Goal: Task Accomplishment & Management: Complete application form

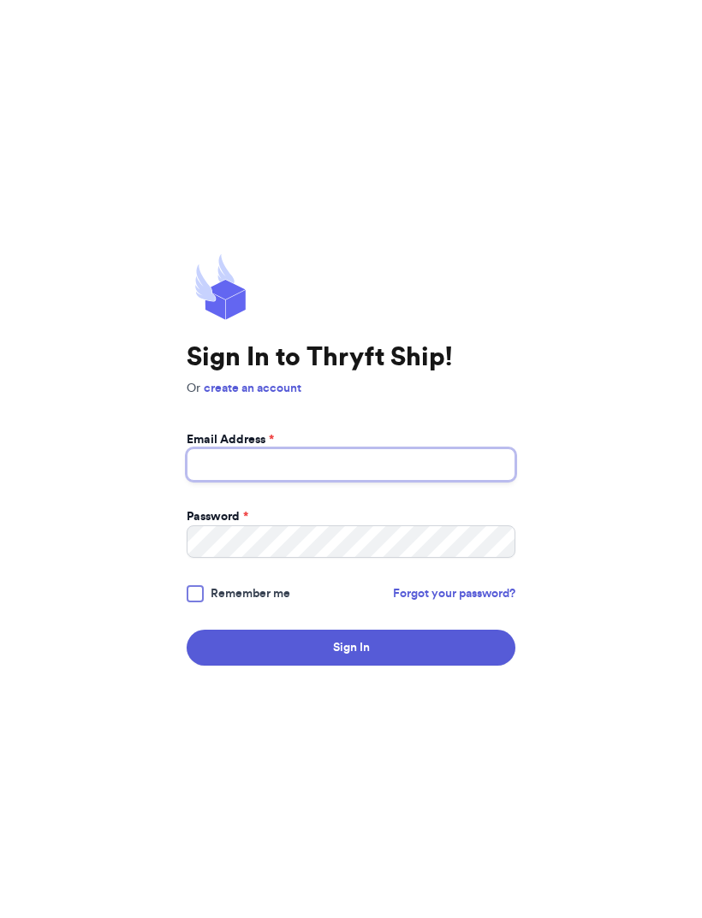
type input "[EMAIL_ADDRESS][DOMAIN_NAME]"
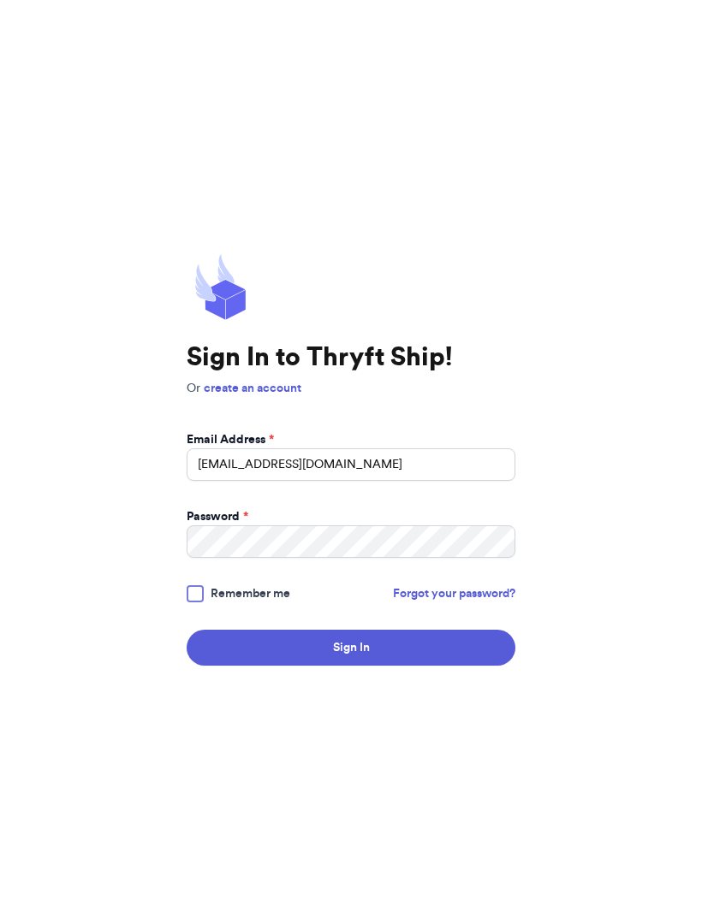
click at [351, 666] on button "Sign In" at bounding box center [350, 648] width 329 height 36
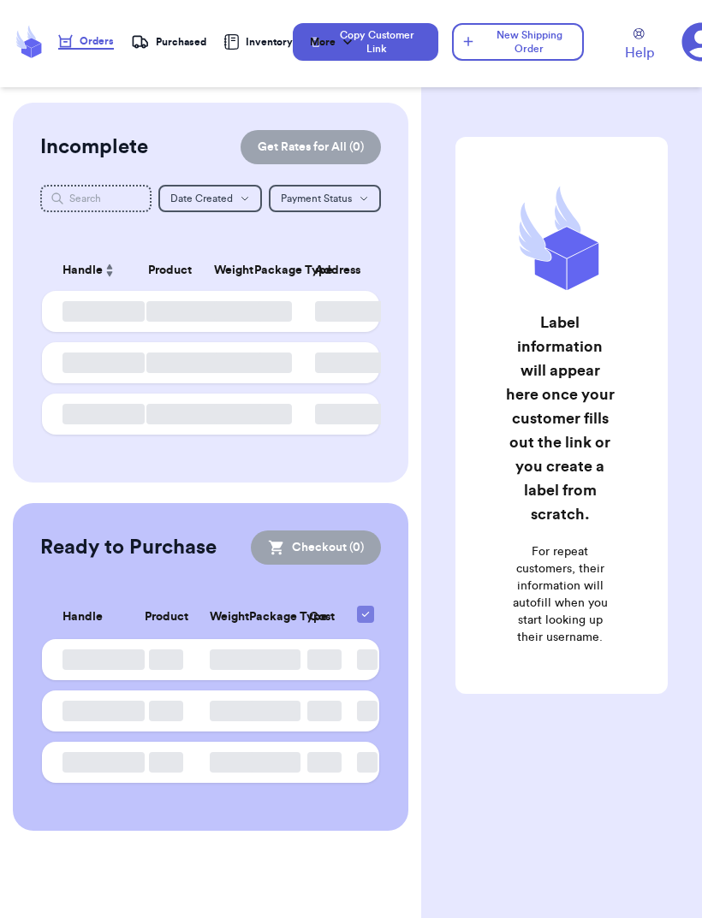
checkbox input "false"
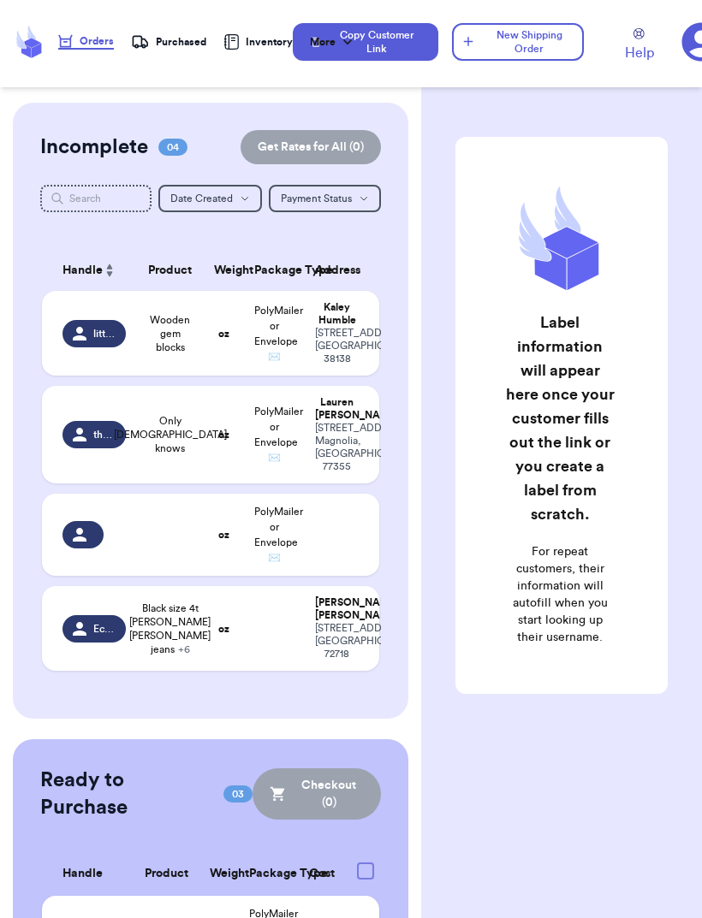
click at [543, 46] on button "New Shipping Order" at bounding box center [518, 42] width 132 height 38
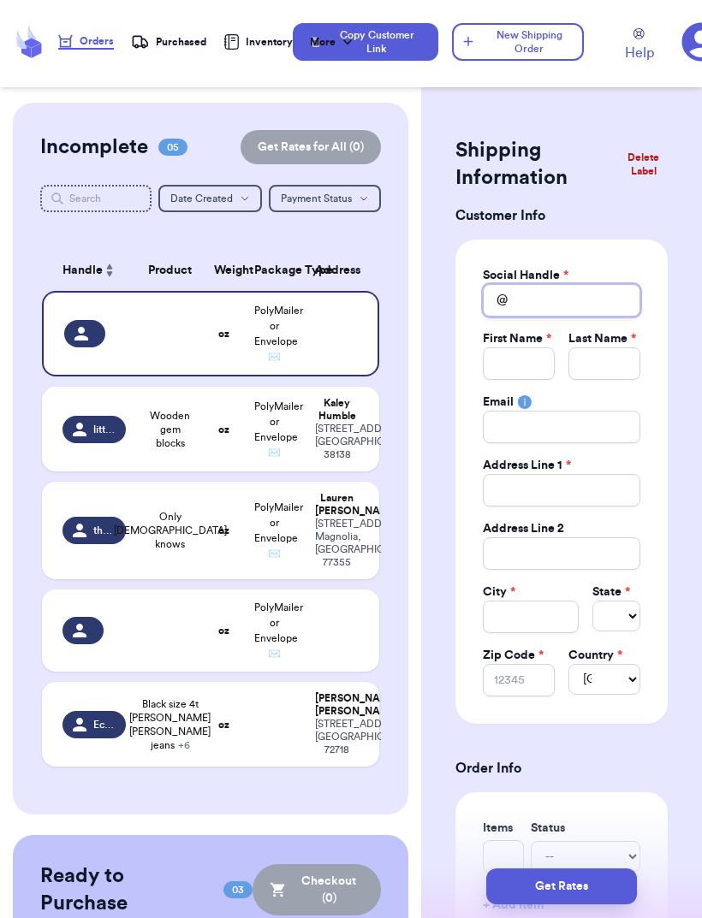
click at [589, 300] on input "Total Amount Paid" at bounding box center [561, 300] width 157 height 33
type input "S"
type input "Sy"
type input "[PERSON_NAME]"
type input "Sydn"
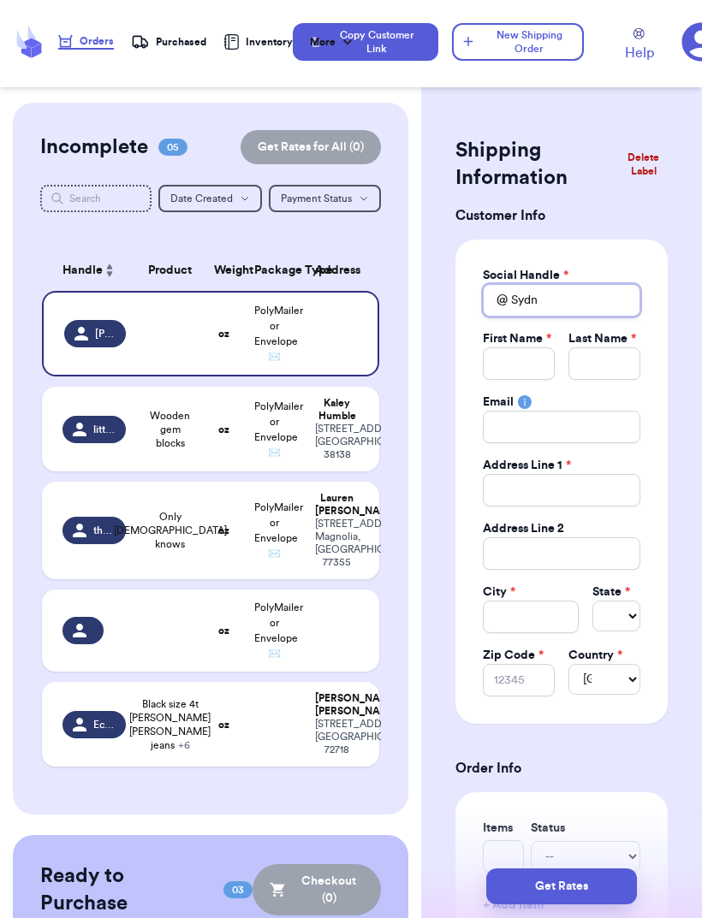
type input "Sydne"
type input "[GEOGRAPHIC_DATA]"
click at [520, 370] on input "Total Amount Paid" at bounding box center [519, 363] width 72 height 33
type input "S"
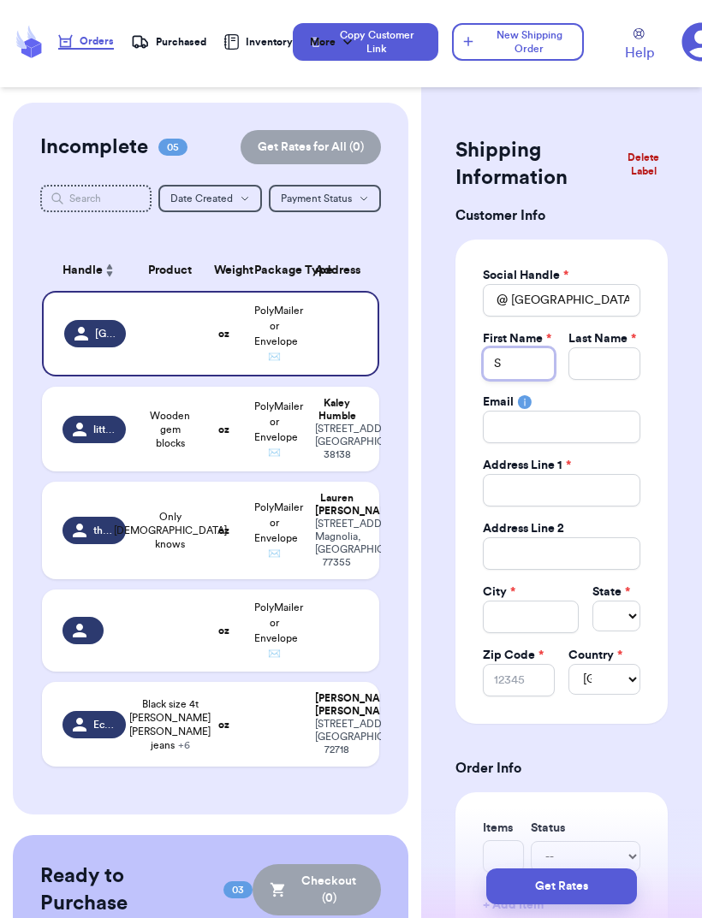
type input "Sy"
type input "[PERSON_NAME]"
type input "Sydn"
type input "Sydne"
type input "[GEOGRAPHIC_DATA]"
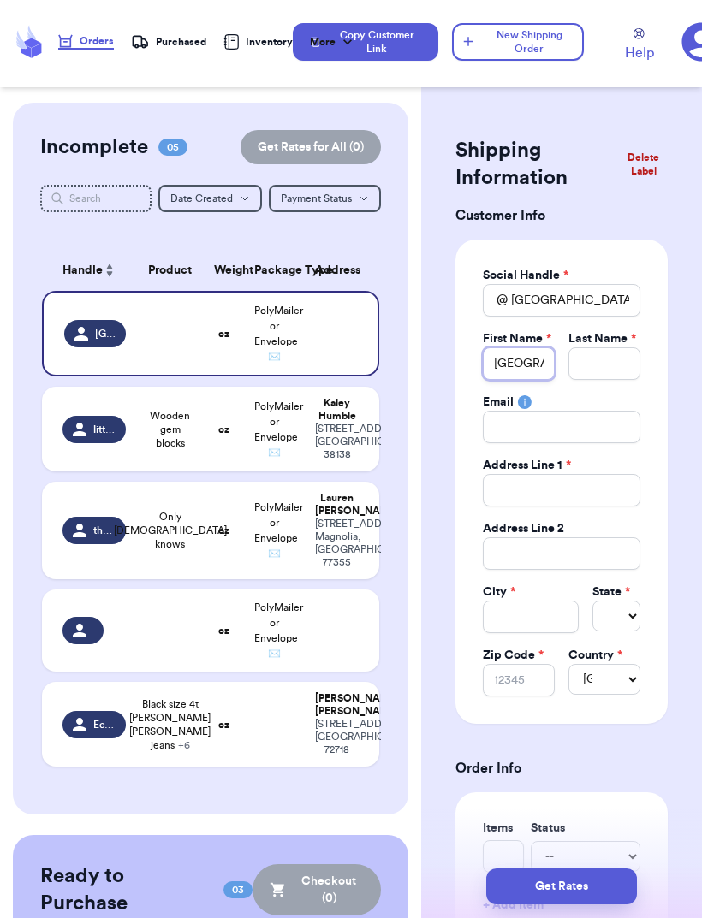
type input "[GEOGRAPHIC_DATA]"
click at [618, 364] on input "Total Amount Paid" at bounding box center [604, 363] width 72 height 33
type input "F"
type input "Fa"
type input "Fal"
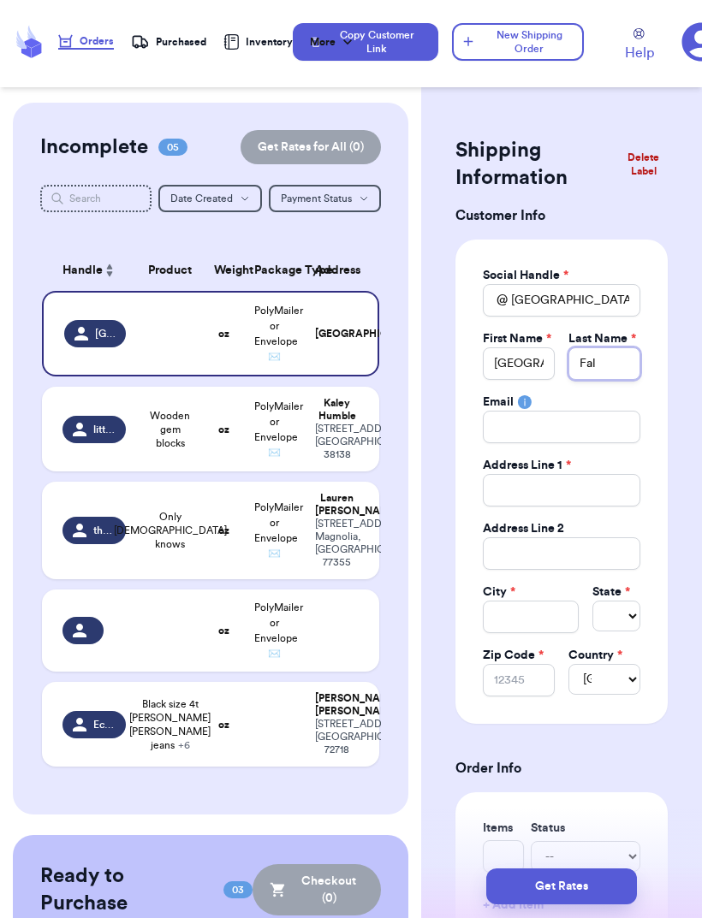
type input "Fale"
type input "Falet"
type input "Falett"
type input "[PERSON_NAME]"
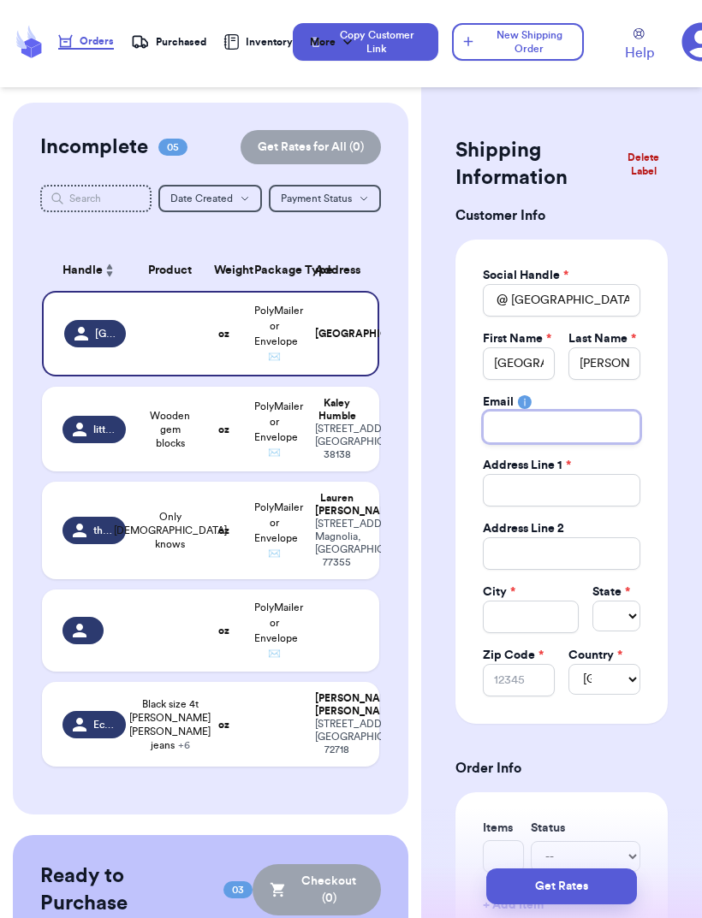
click at [517, 441] on input "Total Amount Paid" at bounding box center [561, 427] width 157 height 33
type input "K"
type input "Ky"
type input "[EMAIL_ADDRESS][DOMAIN_NAME]"
click at [518, 428] on input "[EMAIL_ADDRESS][DOMAIN_NAME]" at bounding box center [561, 427] width 157 height 33
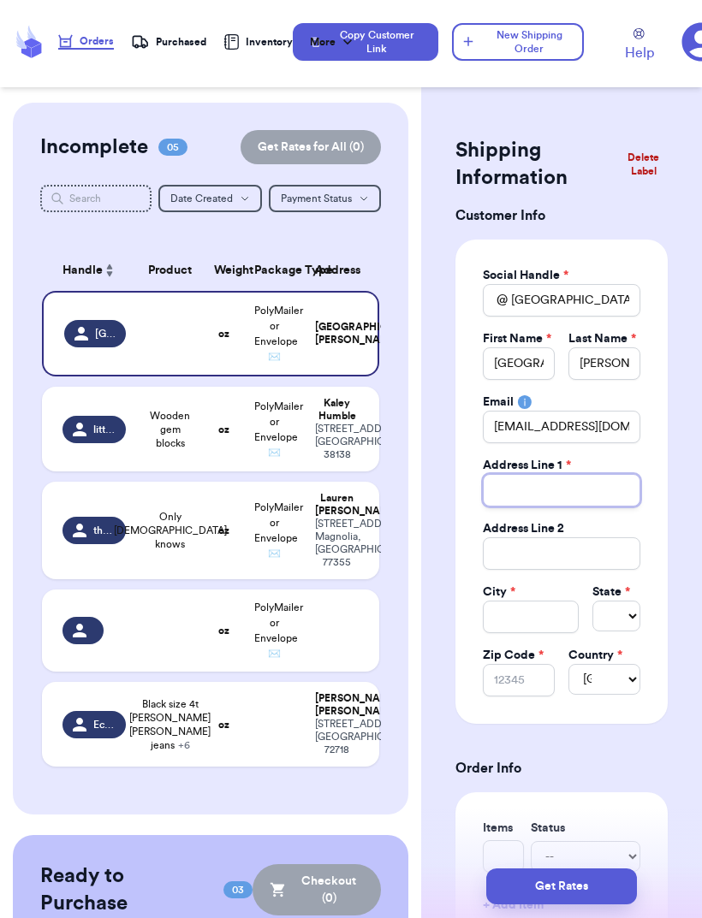
click at [509, 484] on input "Total Amount Paid" at bounding box center [561, 490] width 157 height 33
type input "2"
type input "21"
type input "219"
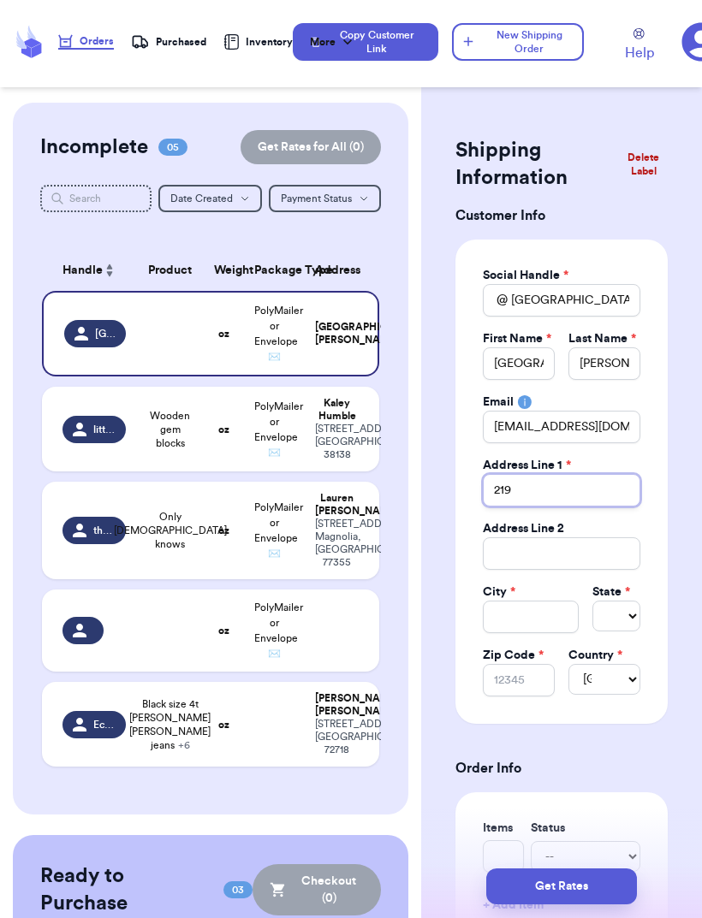
type input "219 n"
type input "219 n m"
type input "219 n ma"
type input "219 n mai"
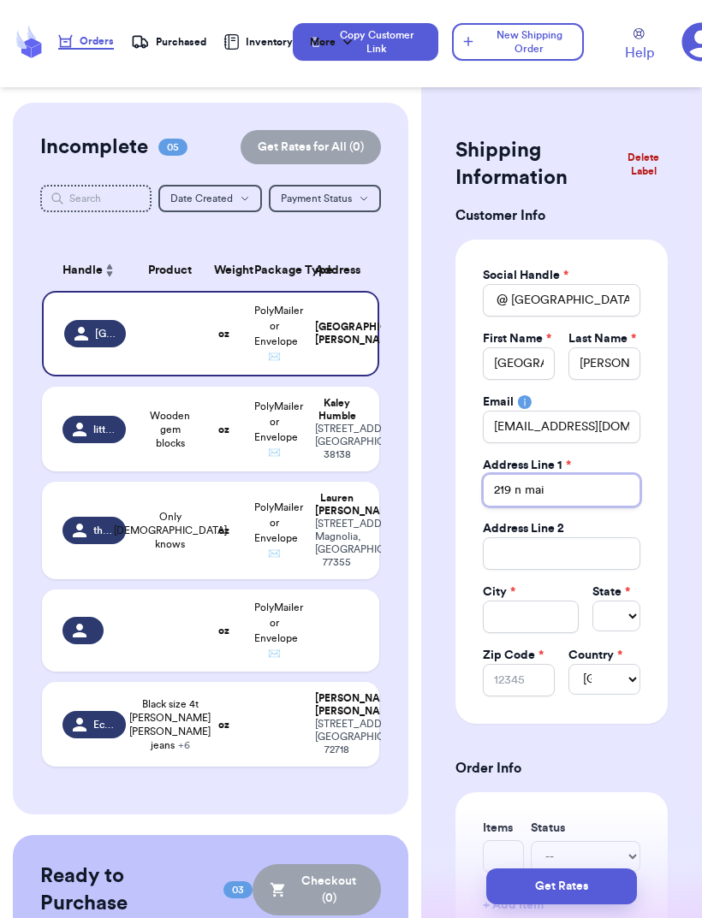
type input "[STREET_ADDRESS]"
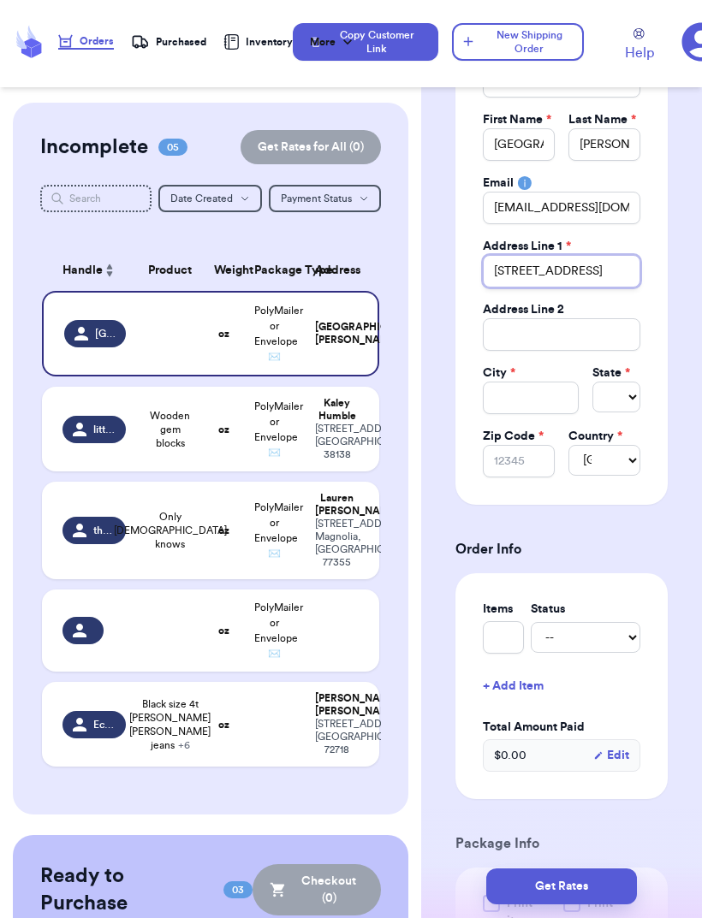
scroll to position [261, 0]
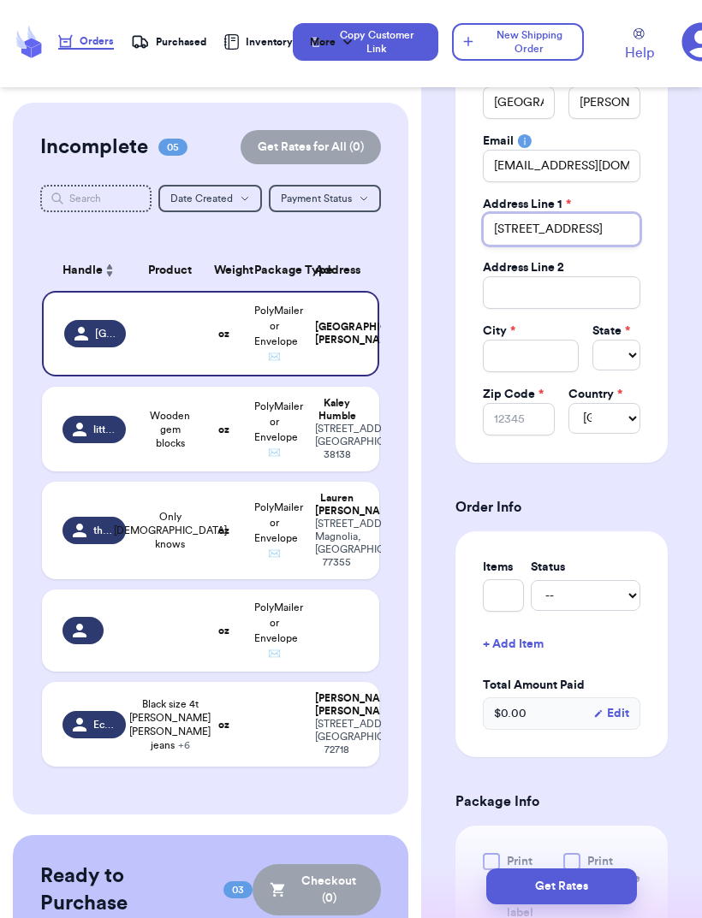
type input "[STREET_ADDRESS]"
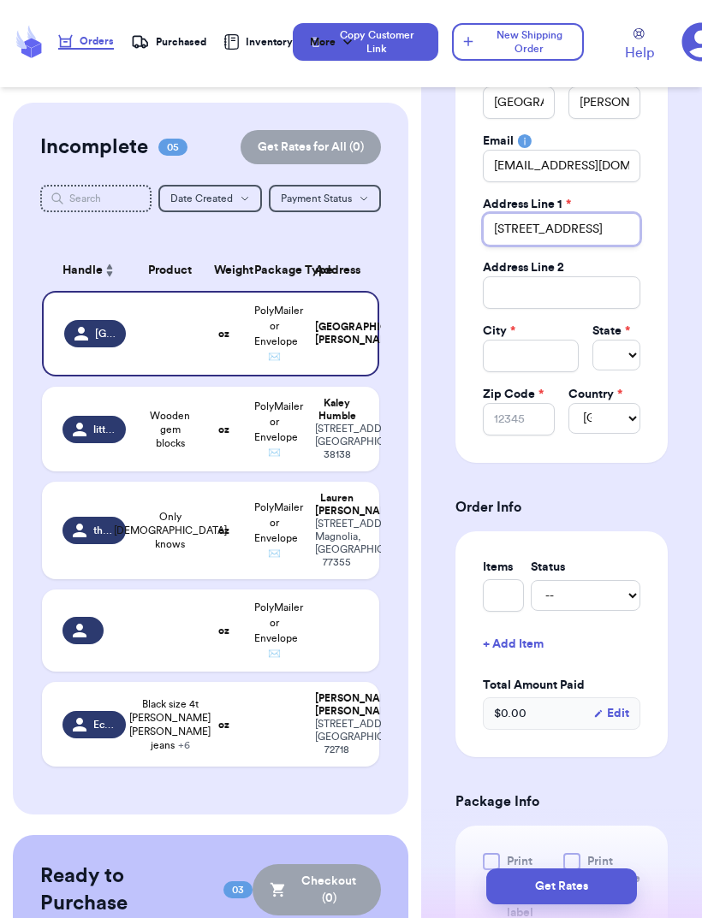
type input "[STREET_ADDRESS]"
type input "[STREET_ADDRESS] Box"
type input "[STREET_ADDRESS] Box 5"
type input "[STREET_ADDRESS] Box 58"
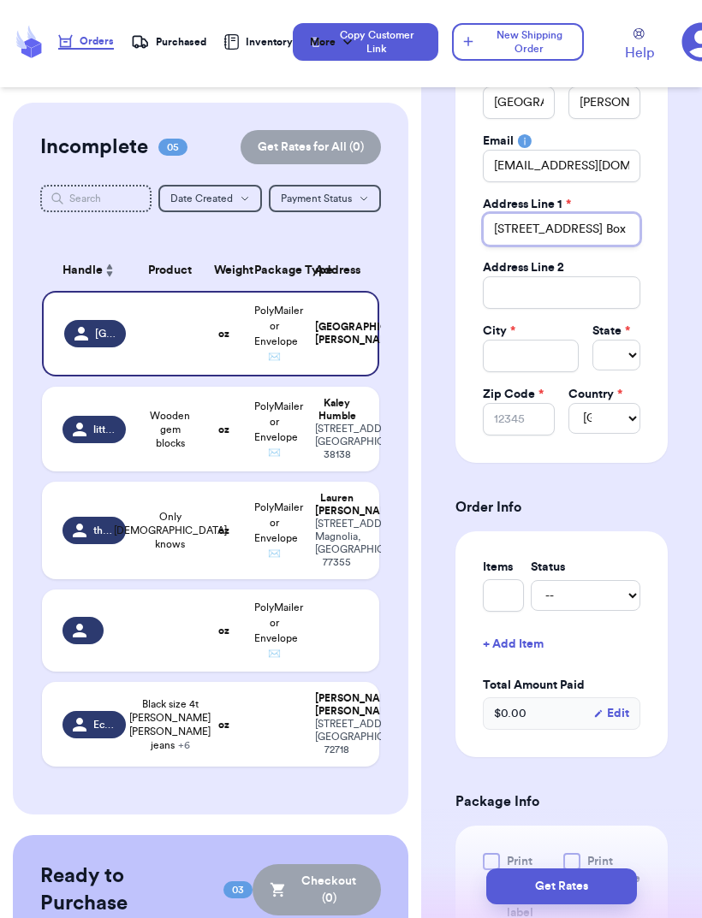
type input "[STREET_ADDRESS] Box 58"
click at [513, 356] on input "Total Amount Paid" at bounding box center [531, 356] width 96 height 33
type input "L"
type input "La"
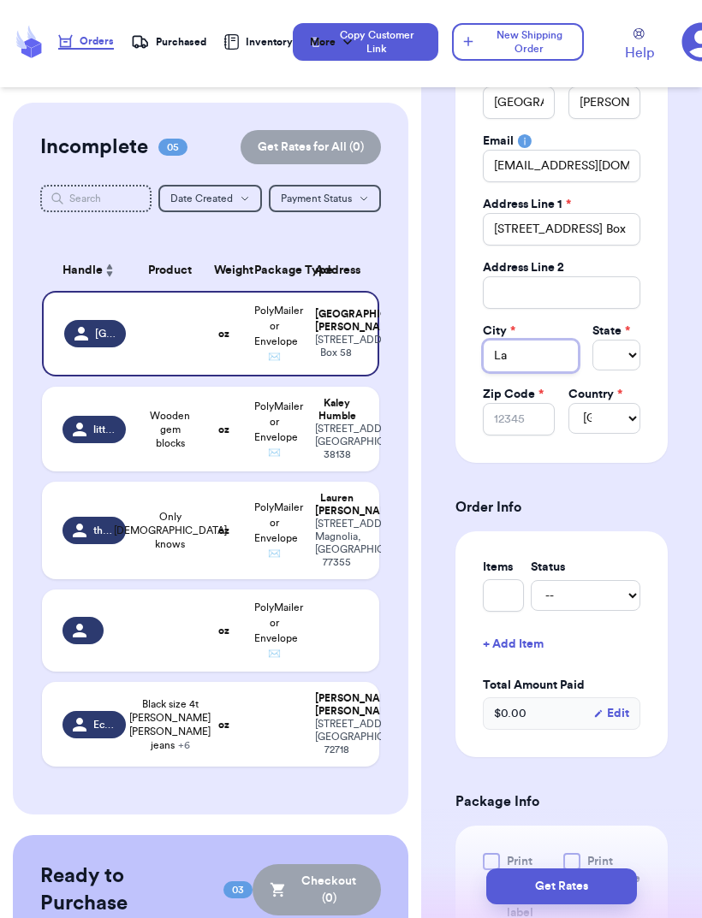
type input "La r"
type input "La ro"
type input "La ros"
type input "La rose"
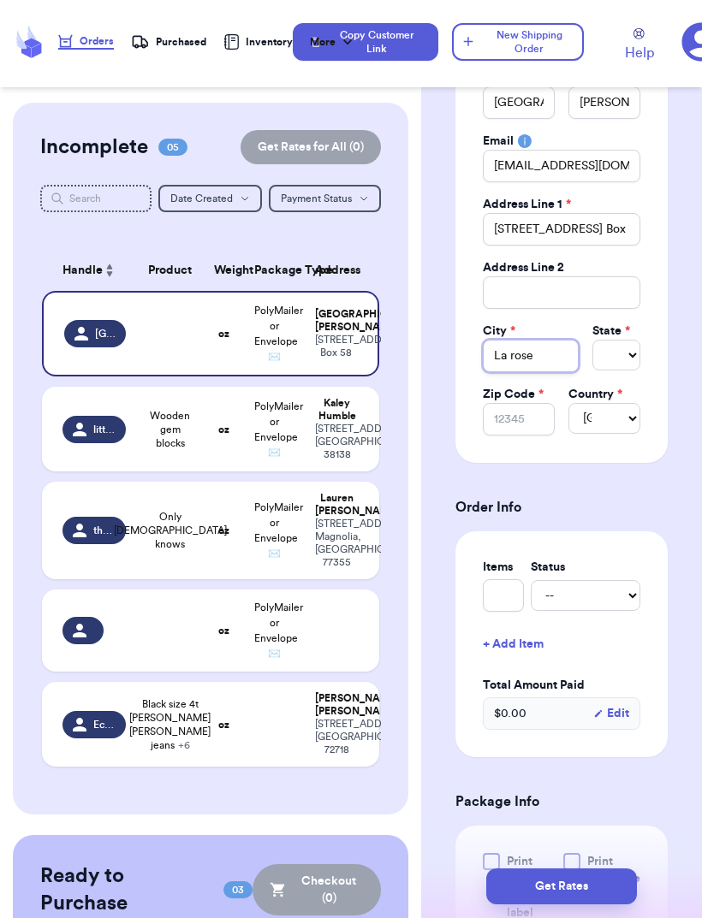
type input "La rose"
click at [614, 353] on select "Select AL AK AZ AR CA CO [GEOGRAPHIC_DATA] DE DC [GEOGRAPHIC_DATA] [GEOGRAPHIC_…" at bounding box center [616, 355] width 48 height 31
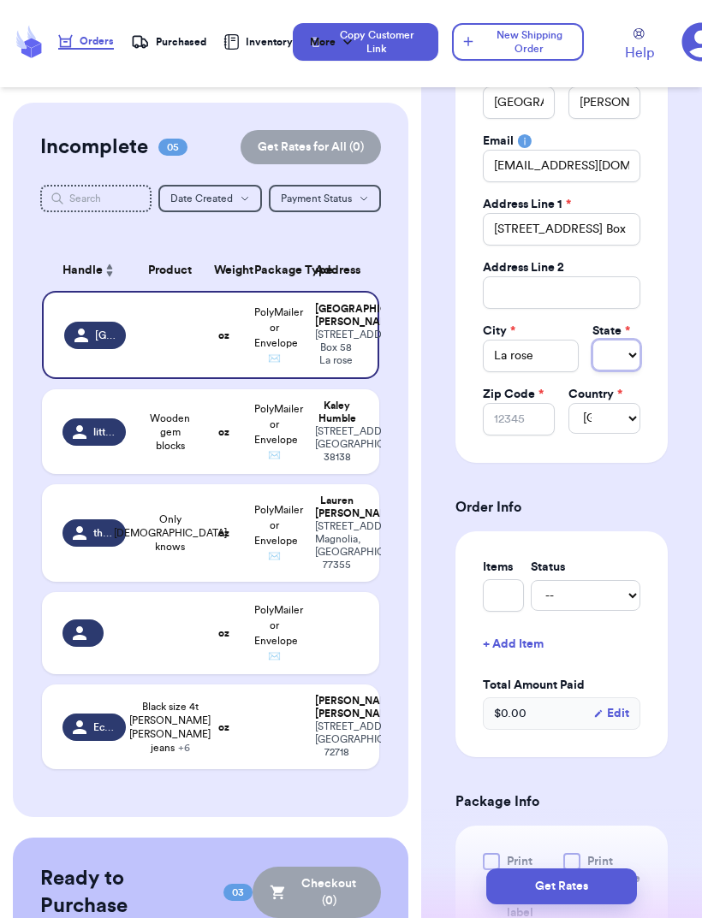
select select "IL"
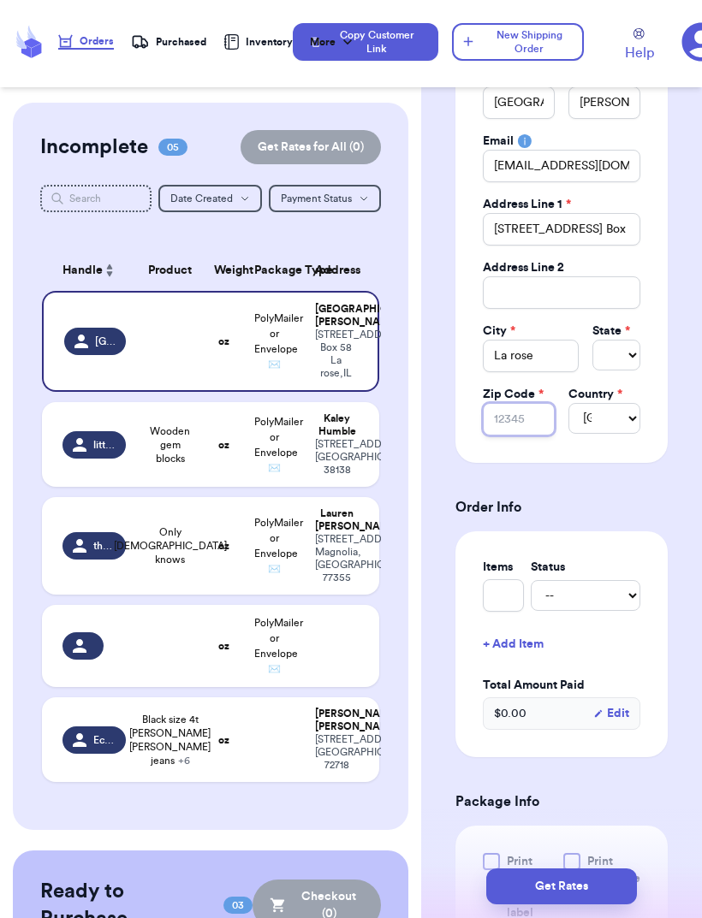
click at [507, 429] on input "Zip Code *" at bounding box center [519, 419] width 72 height 33
type input "6"
type input "61"
type input "615"
type input "6154"
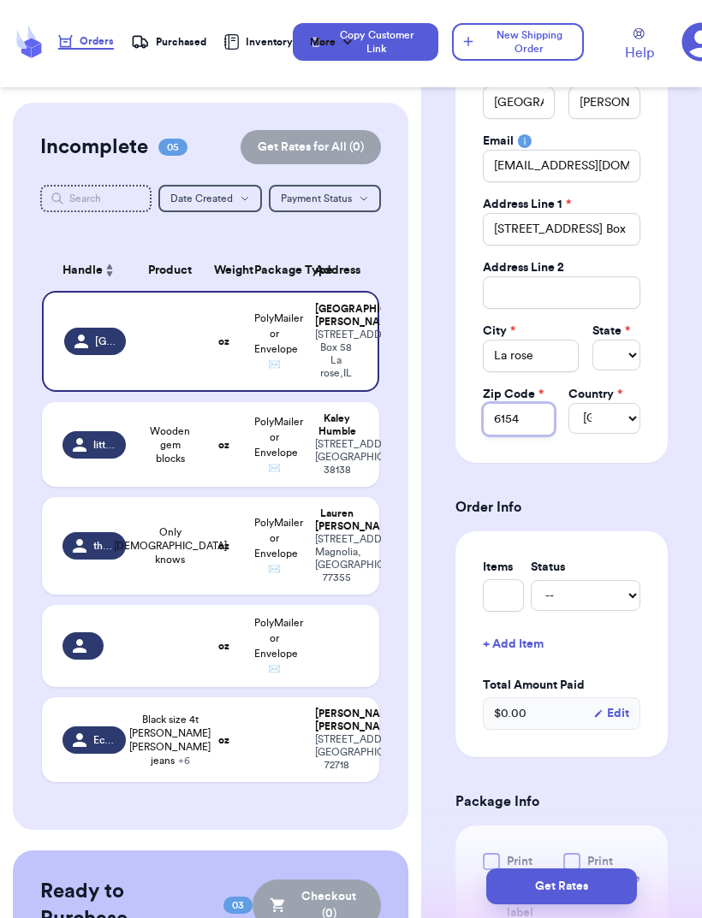
type input "61541"
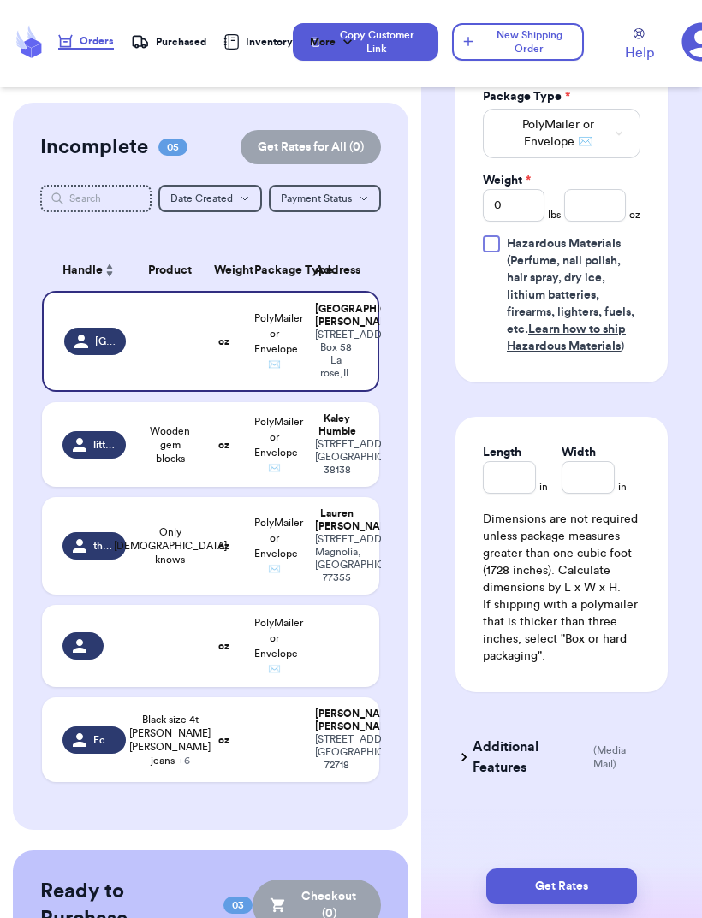
scroll to position [1063, 0]
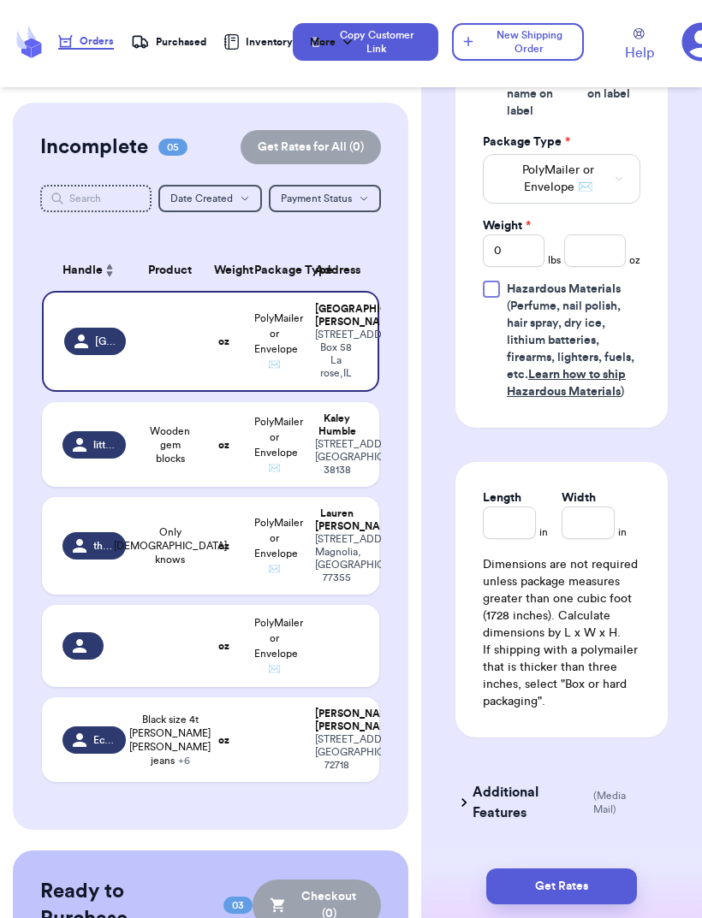
type input "61541"
click at [581, 250] on input "number" at bounding box center [595, 250] width 62 height 33
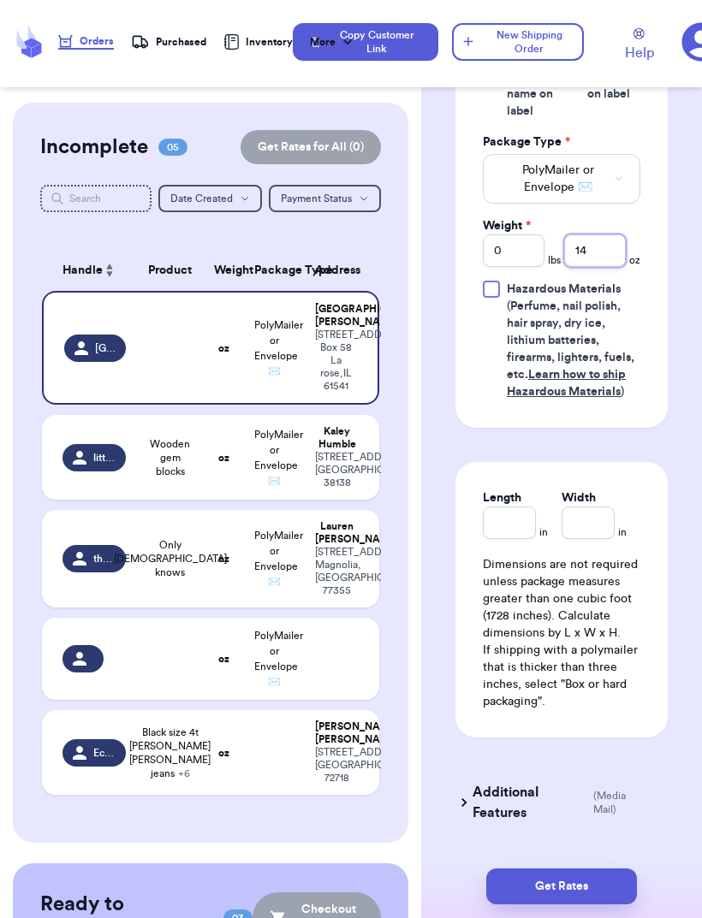
type input "14"
click at [668, 550] on div "Shipping Information Delete Label Customer Info Social Handle * @ [GEOGRAPHIC_D…" at bounding box center [561, 3] width 281 height 1927
click at [585, 868] on button "Get Rates" at bounding box center [561, 886] width 151 height 36
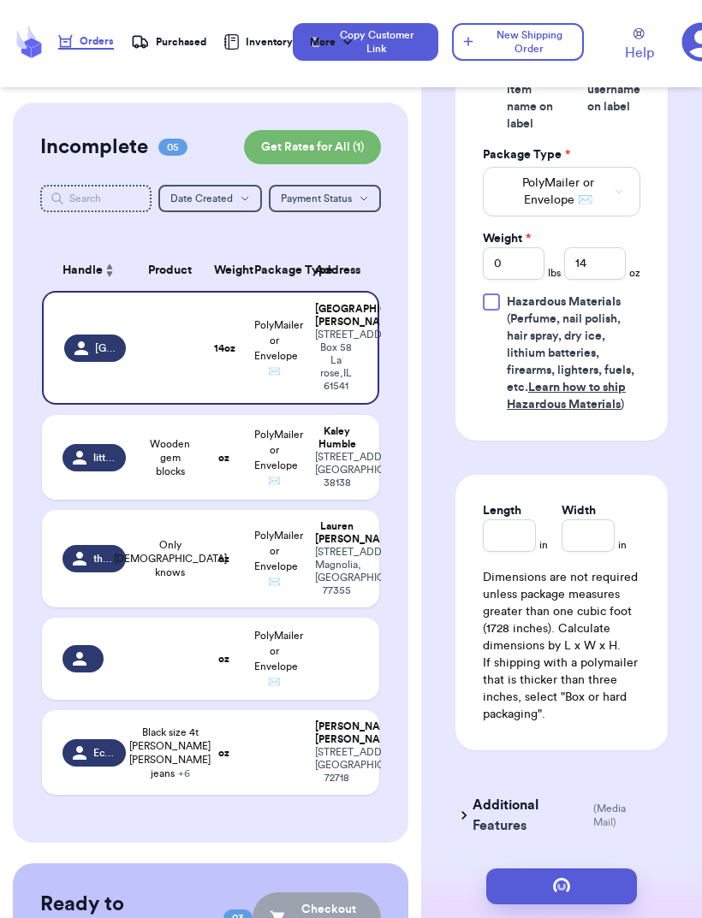
scroll to position [0, 0]
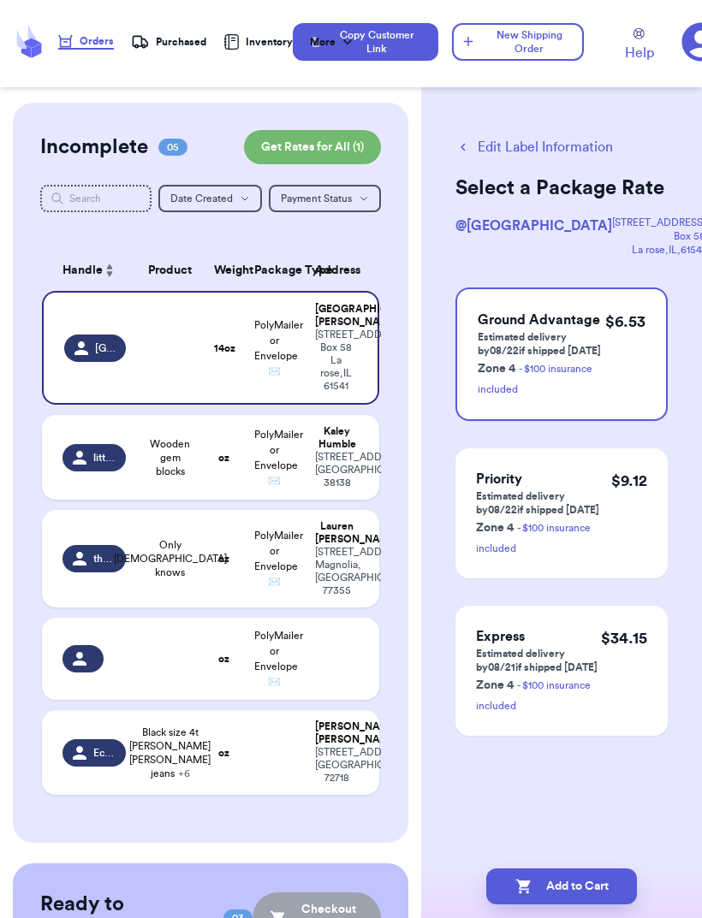
click at [591, 868] on button "Add to Cart" at bounding box center [561, 886] width 151 height 36
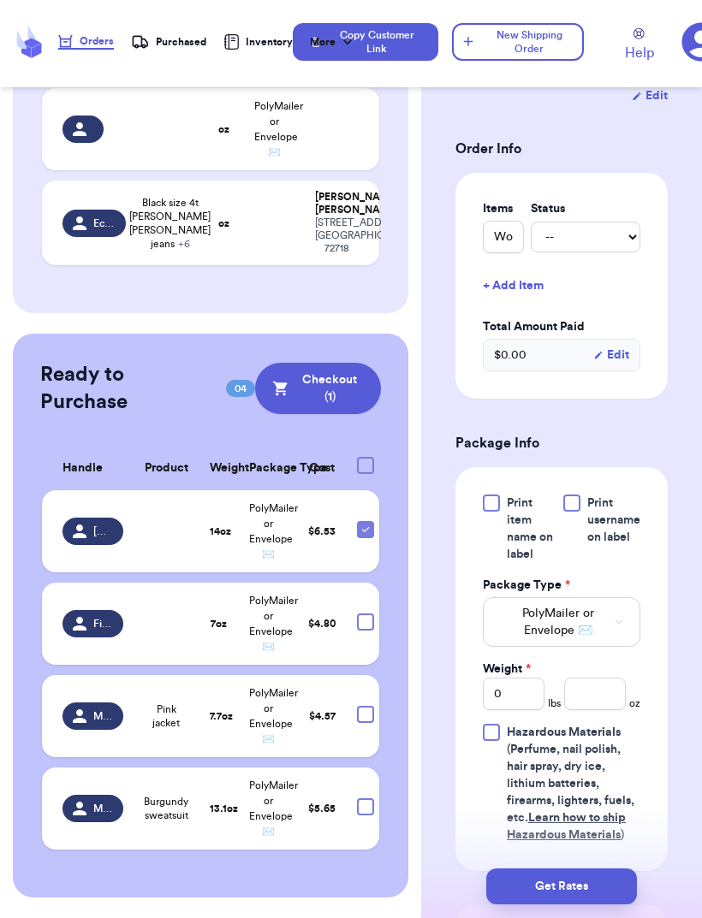
scroll to position [537, 0]
click at [255, 414] on button "Checkout ( 1 )" at bounding box center [318, 388] width 126 height 51
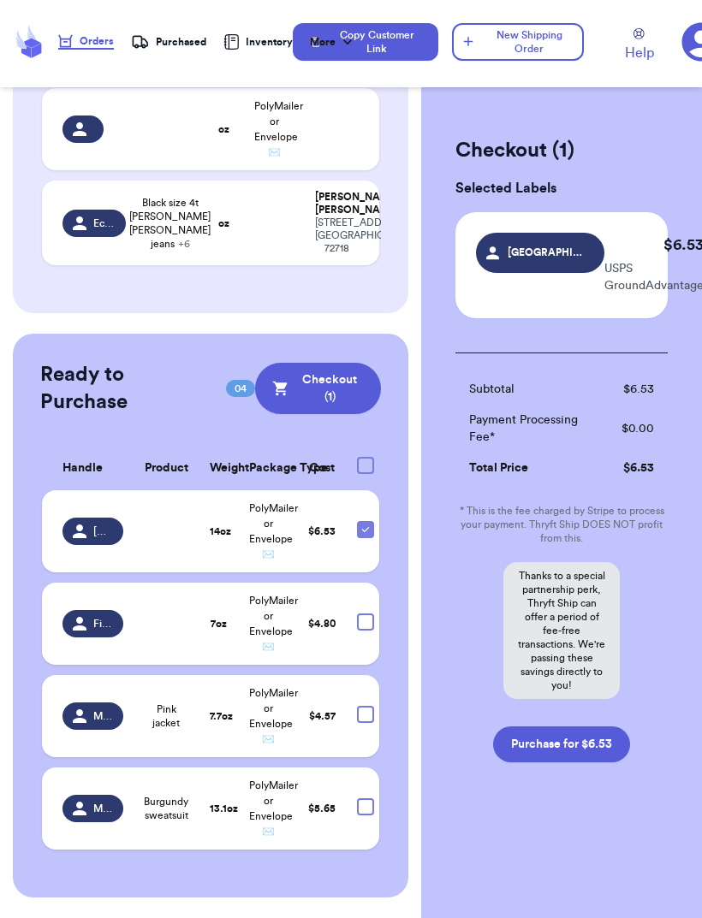
scroll to position [0, 0]
click at [524, 741] on button "Purchase for $6.53" at bounding box center [561, 744] width 137 height 36
checkbox input "false"
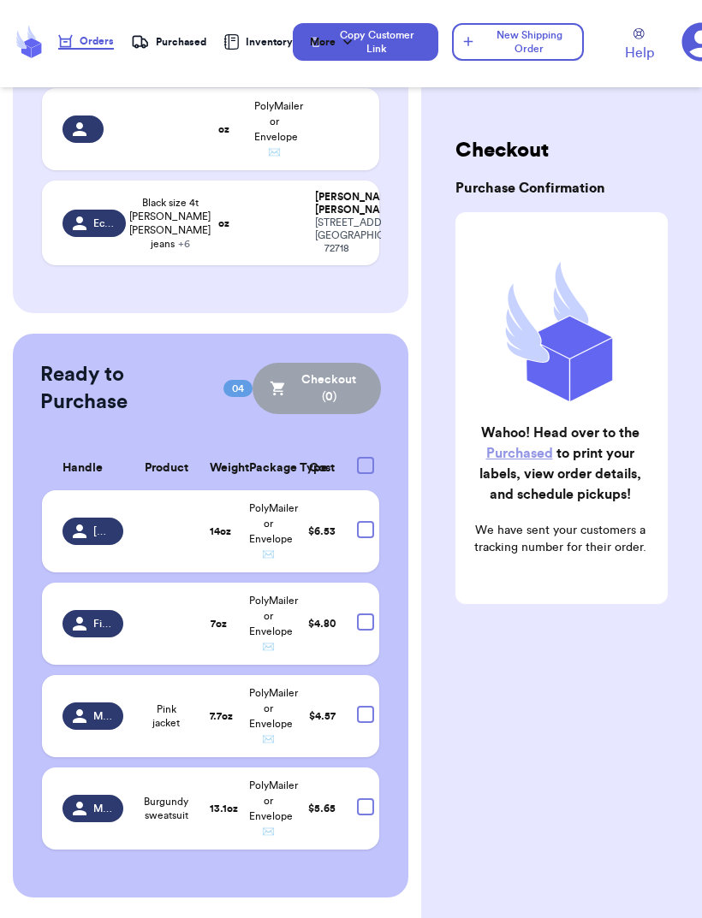
scroll to position [441, 0]
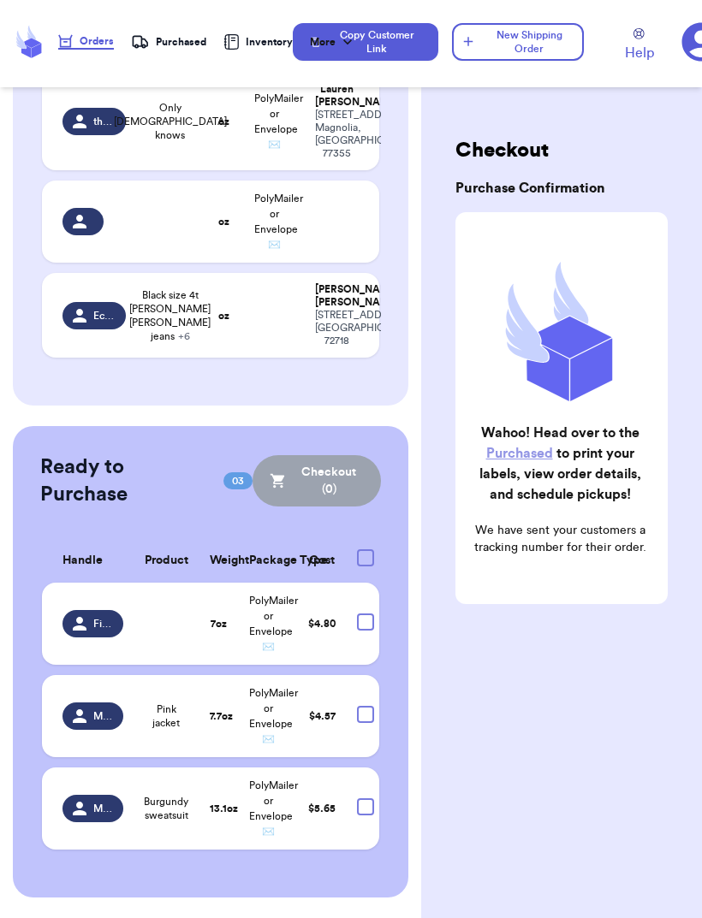
click at [512, 451] on link "Purchased" at bounding box center [519, 454] width 67 height 14
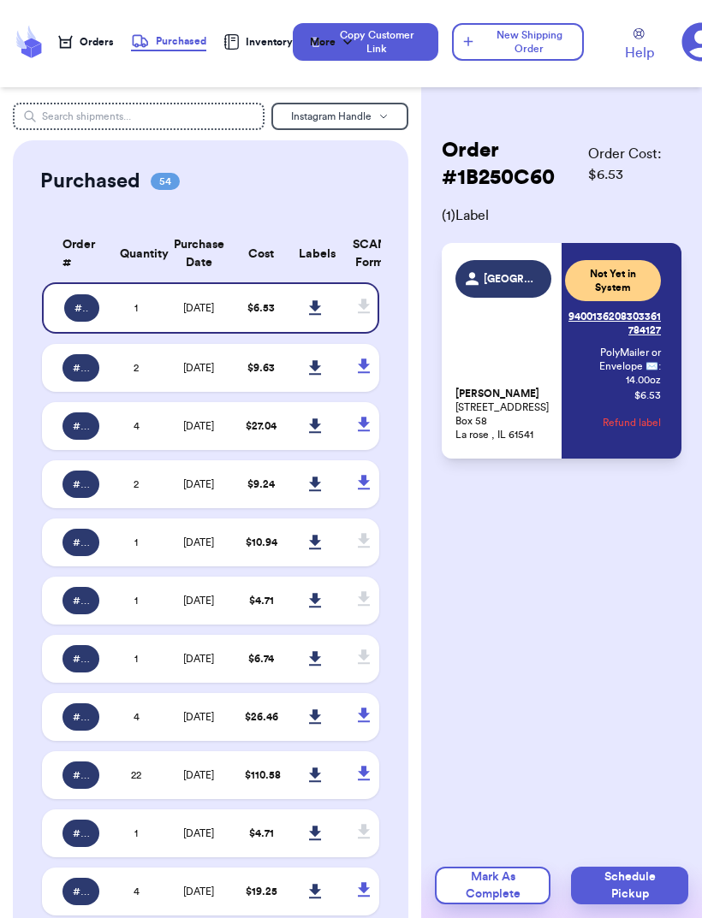
click at [637, 321] on link "Tracking: 9400136208303361784127" at bounding box center [613, 323] width 96 height 41
click at [524, 309] on div "[PERSON_NAME] [STREET_ADDRESS] P.O. [STREET_ADDRESS]" at bounding box center [503, 350] width 96 height 181
click at [525, 421] on p "[PERSON_NAME] [STREET_ADDRESS] P.O. [STREET_ADDRESS]" at bounding box center [503, 414] width 96 height 55
click at [600, 506] on div "Order # 1B250C60 Order Cost: $ 6.53 ( 1 ) Label Sydney [PERSON_NAME] [STREET_AD…" at bounding box center [561, 349] width 281 height 493
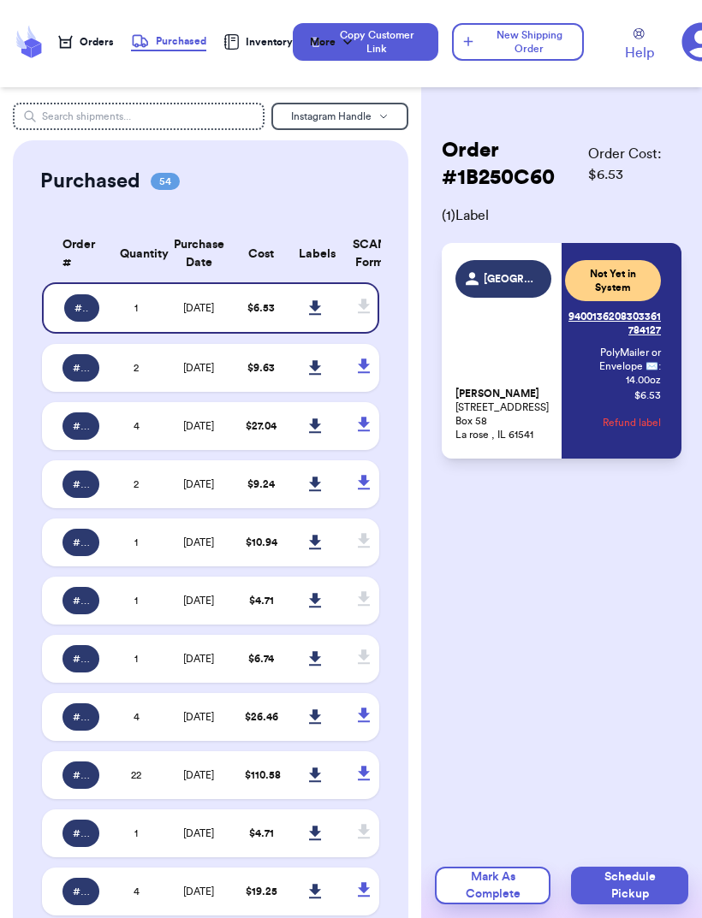
click at [552, 381] on div "[PERSON_NAME] [STREET_ADDRESS] P.O. [GEOGRAPHIC_DATA] 61541 Current Status: Not…" at bounding box center [557, 350] width 205 height 181
click at [594, 360] on p "PolyMailer or Envelope ✉️ : 14.00 oz" at bounding box center [613, 366] width 96 height 41
click at [539, 371] on div "[PERSON_NAME] [STREET_ADDRESS] P.O. [STREET_ADDRESS]" at bounding box center [503, 350] width 96 height 181
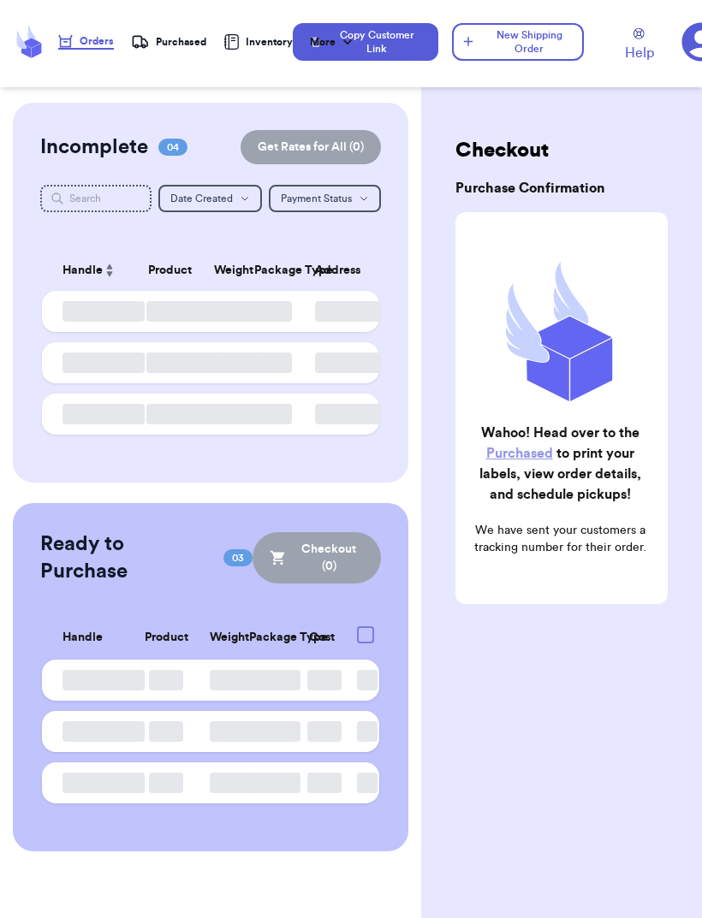
scroll to position [55, 0]
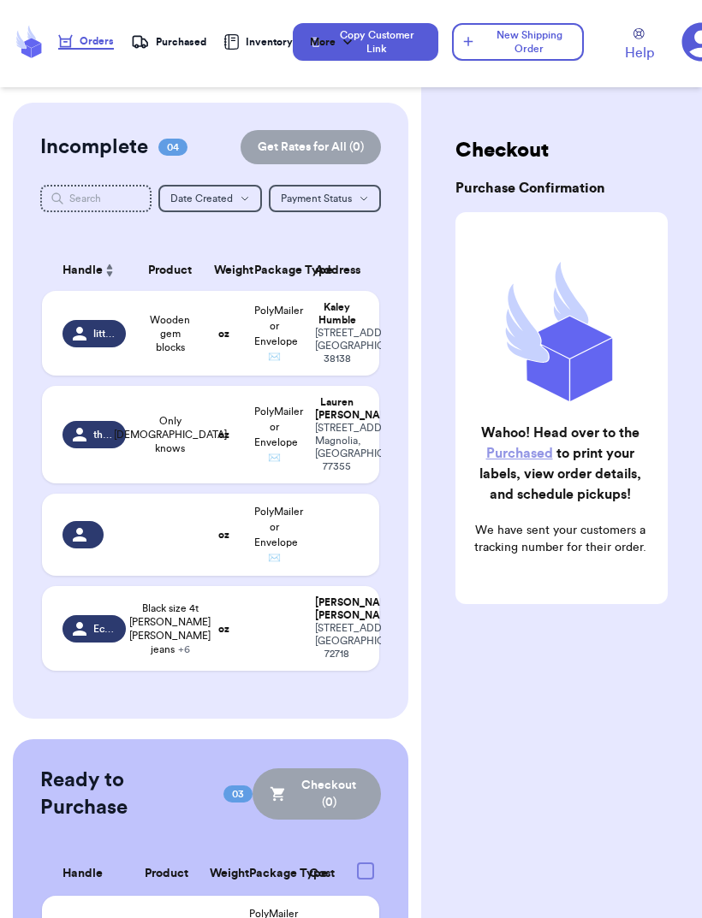
click at [524, 455] on link "Purchased" at bounding box center [519, 454] width 67 height 14
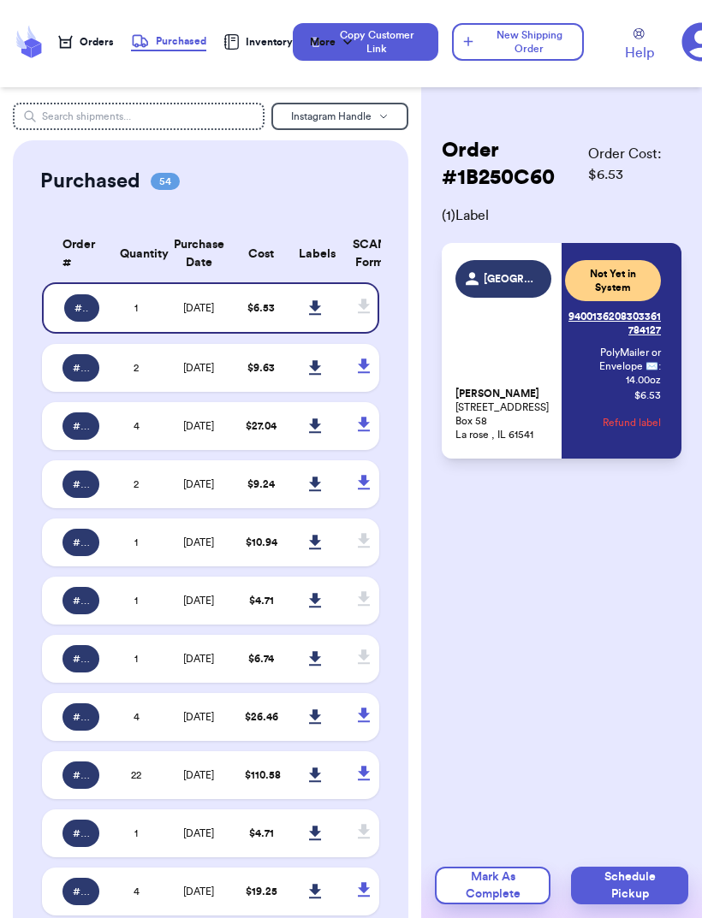
click at [312, 315] on icon at bounding box center [315, 307] width 12 height 15
